Goal: Task Accomplishment & Management: Use online tool/utility

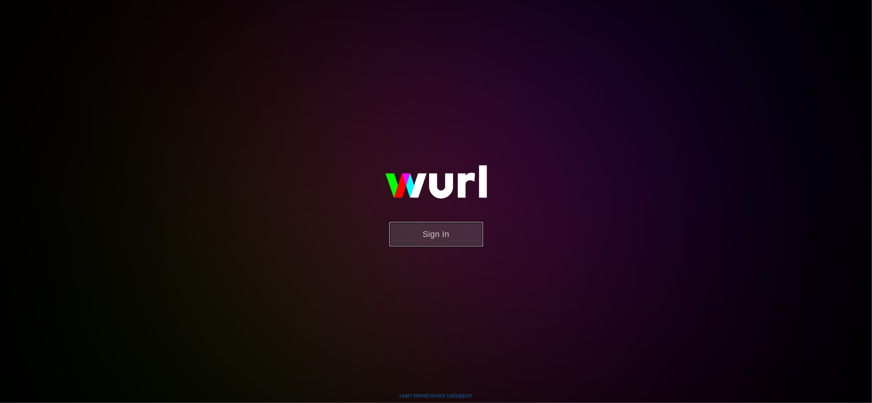
click at [436, 231] on button "Sign In" at bounding box center [436, 234] width 94 height 24
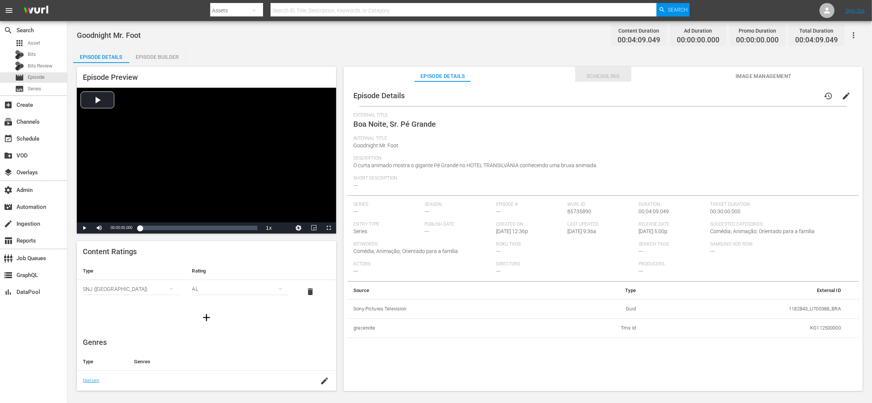
click at [603, 76] on span "Scheduling" at bounding box center [603, 76] width 56 height 9
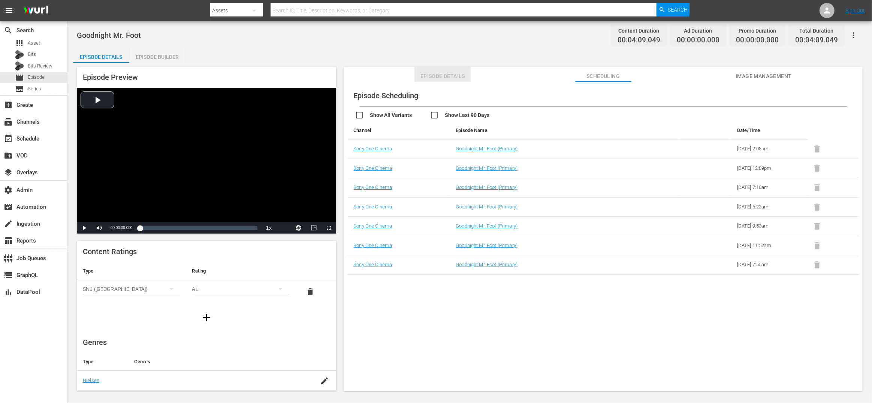
click at [452, 76] on span "Episode Details" at bounding box center [442, 76] width 56 height 9
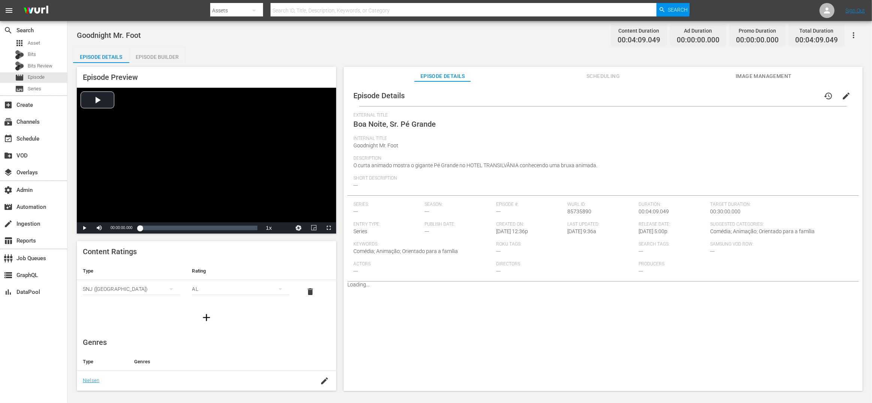
click at [615, 73] on span "Scheduling" at bounding box center [603, 76] width 56 height 9
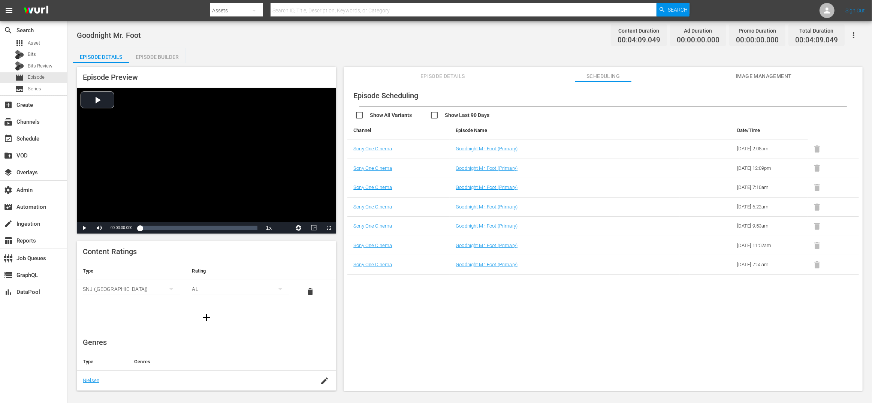
click at [410, 74] on div "Episode Details Scheduling Image Management" at bounding box center [603, 74] width 482 height 15
click at [469, 76] on span "Episode Details" at bounding box center [442, 76] width 56 height 9
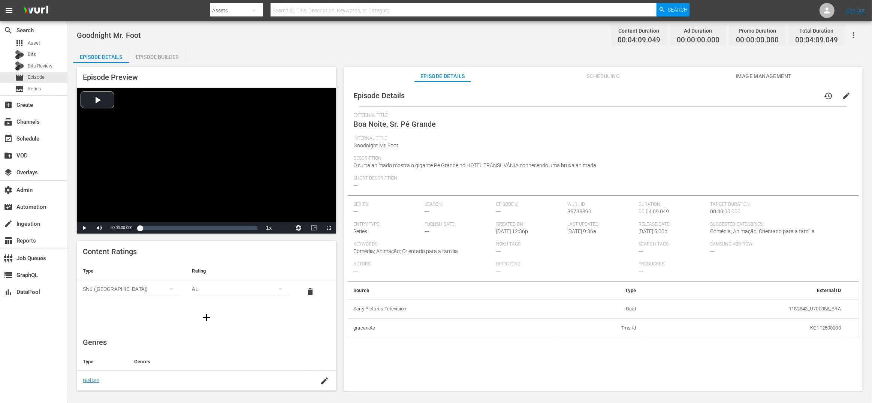
click at [140, 58] on div "Episode Builder" at bounding box center [157, 57] width 56 height 18
